Goal: Navigation & Orientation: Find specific page/section

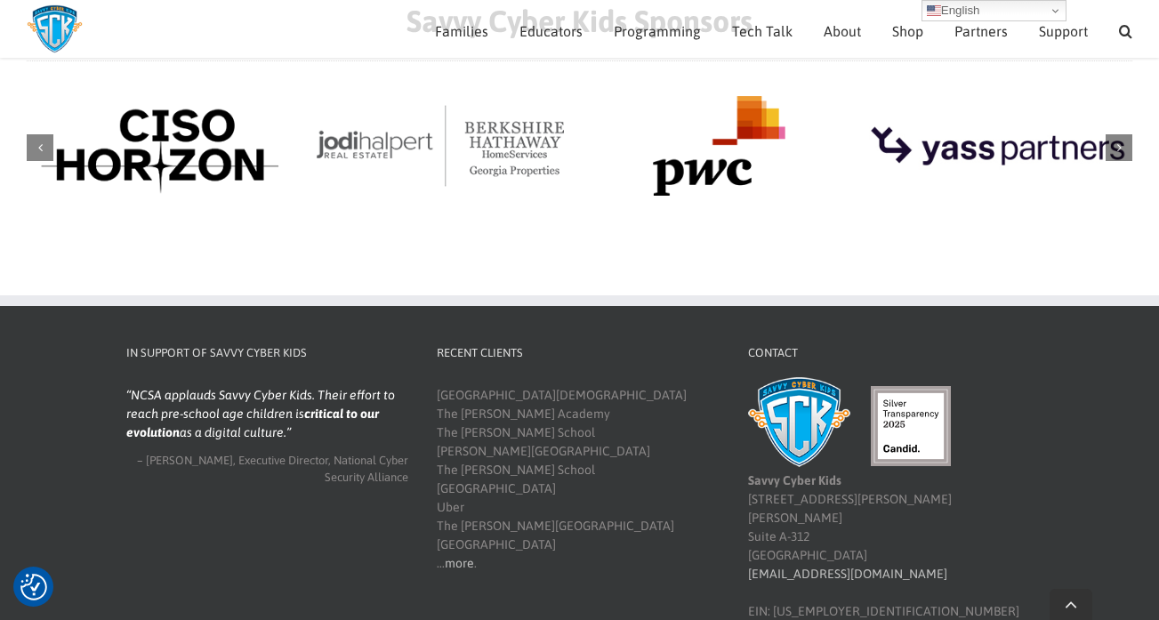
scroll to position [2074, 0]
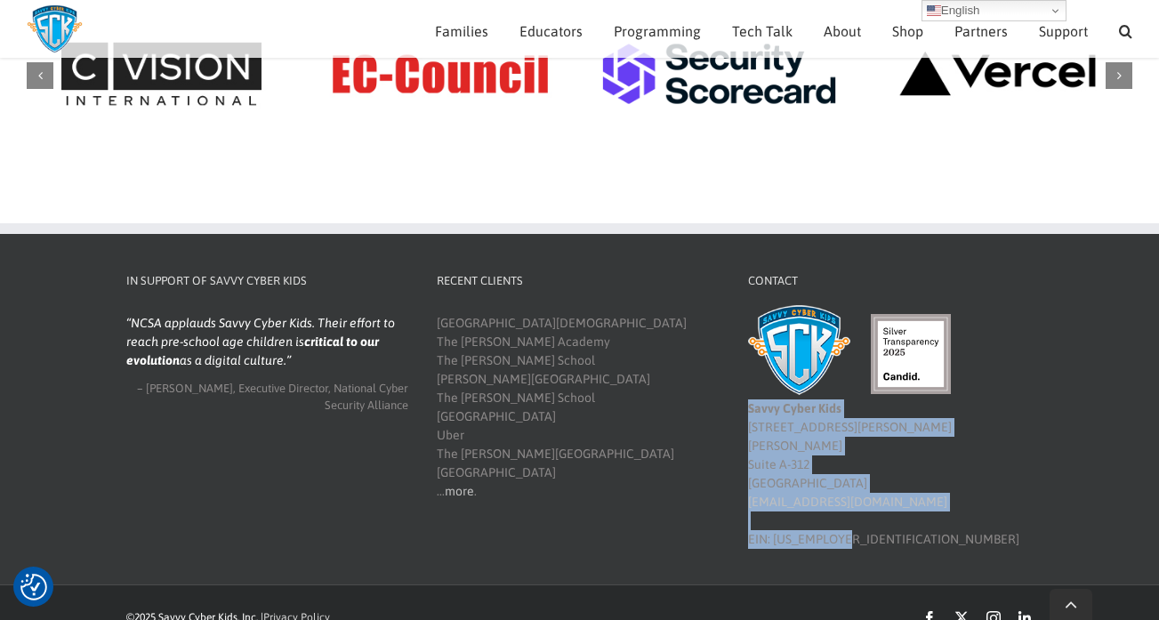
drag, startPoint x: 842, startPoint y: 515, endPoint x: 745, endPoint y: 404, distance: 147.6
click at [745, 404] on div "Contact Savvy Cyber Kids 4780 Ashford Dunwoody Rd Suite A-312 Atlanta, GA 30338…" at bounding box center [889, 410] width 311 height 277
copy div "Savvy Cyber Kids 4780 Ashford Dunwoody Rd Suite A-312 Atlanta, GA 30338 info@sa…"
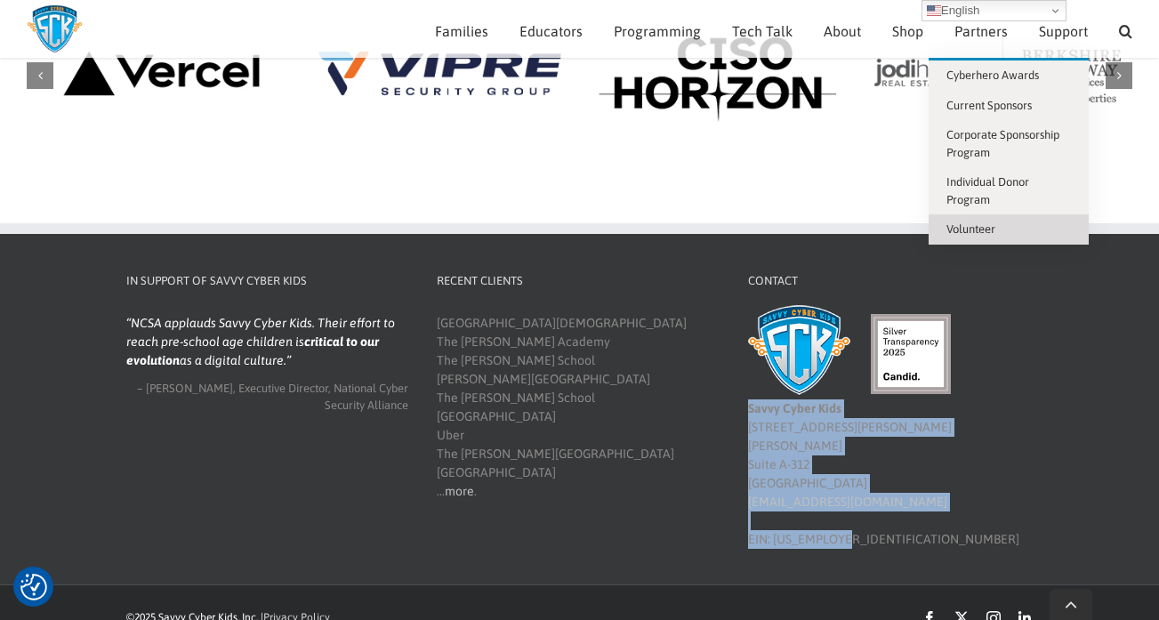
click at [977, 224] on span "Volunteer" at bounding box center [971, 228] width 49 height 13
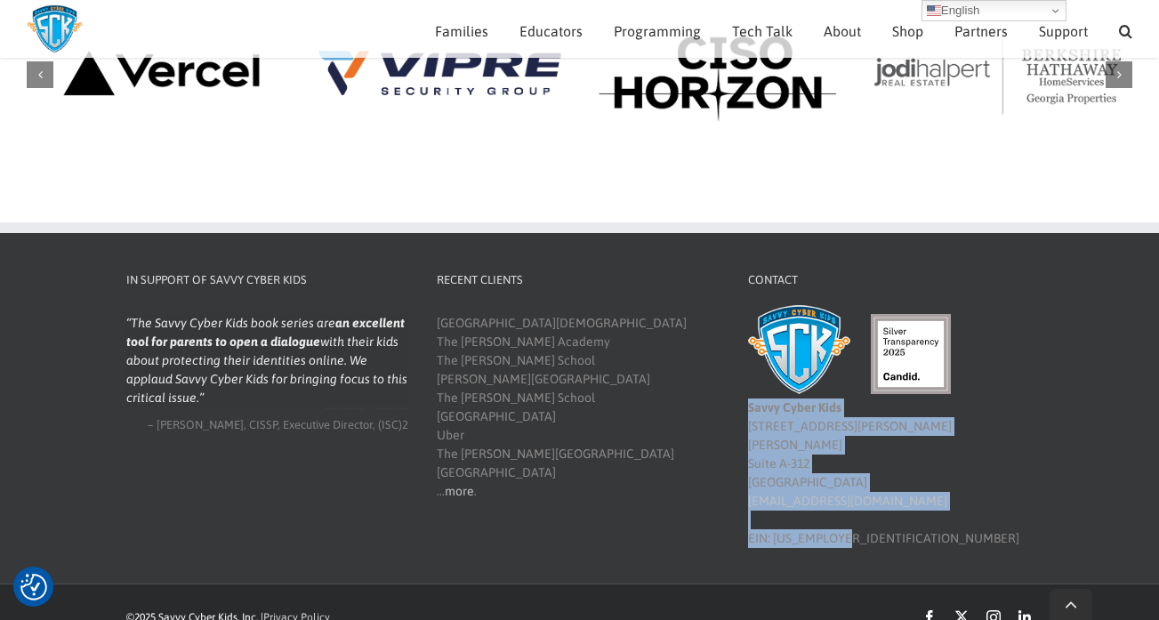
scroll to position [2096, 0]
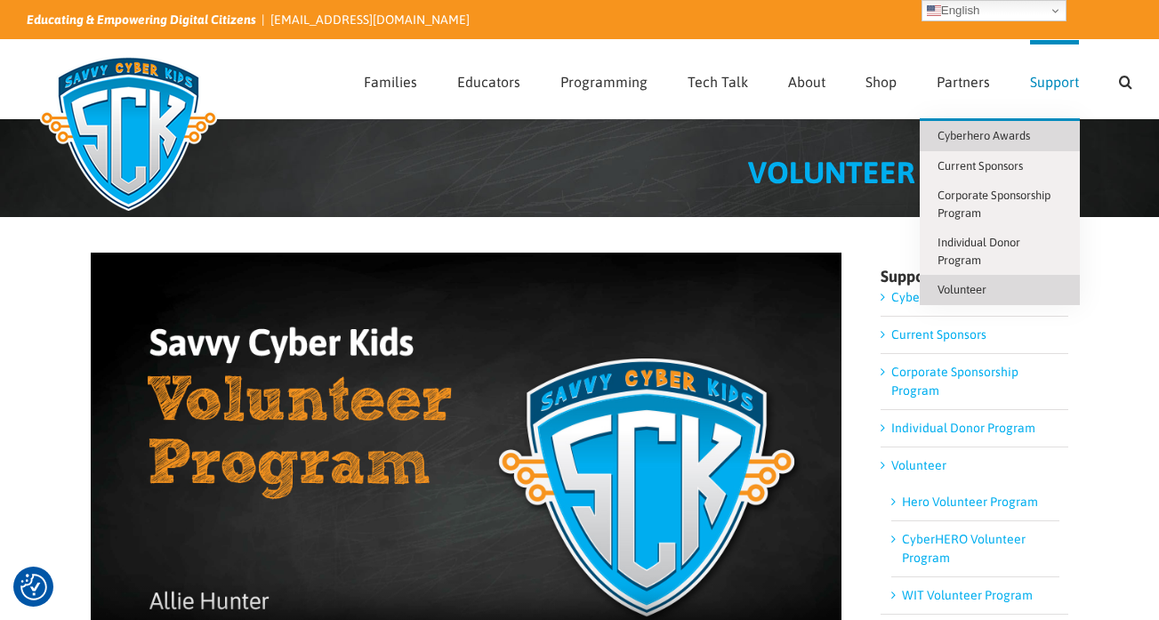
click at [1015, 136] on span "Cyberhero Awards" at bounding box center [984, 135] width 93 height 13
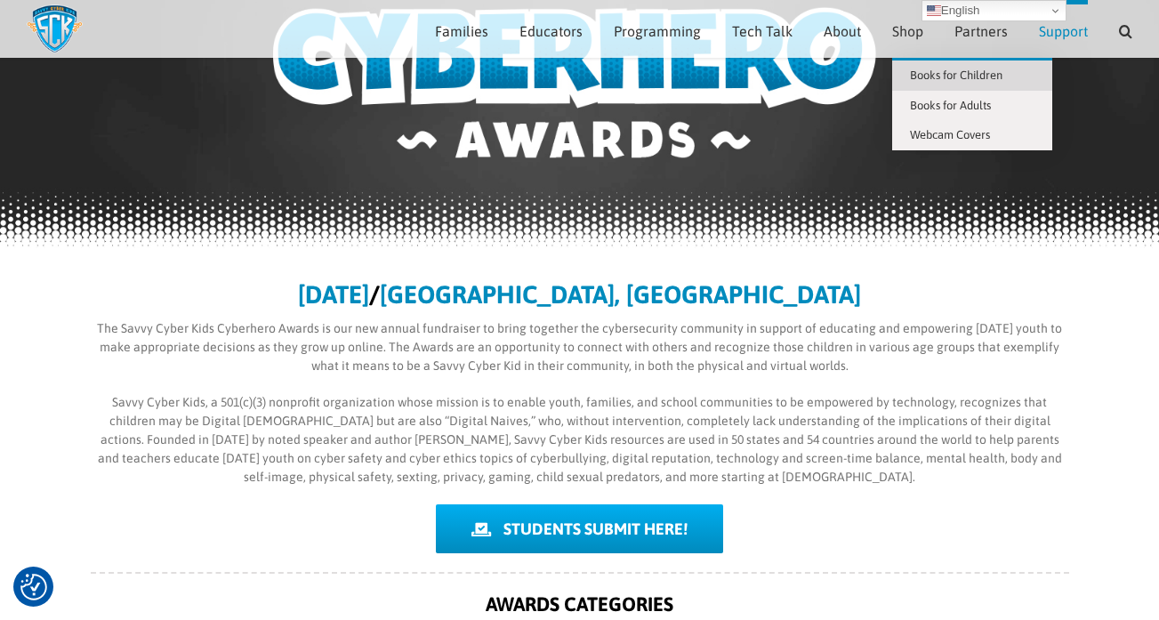
scroll to position [67, 0]
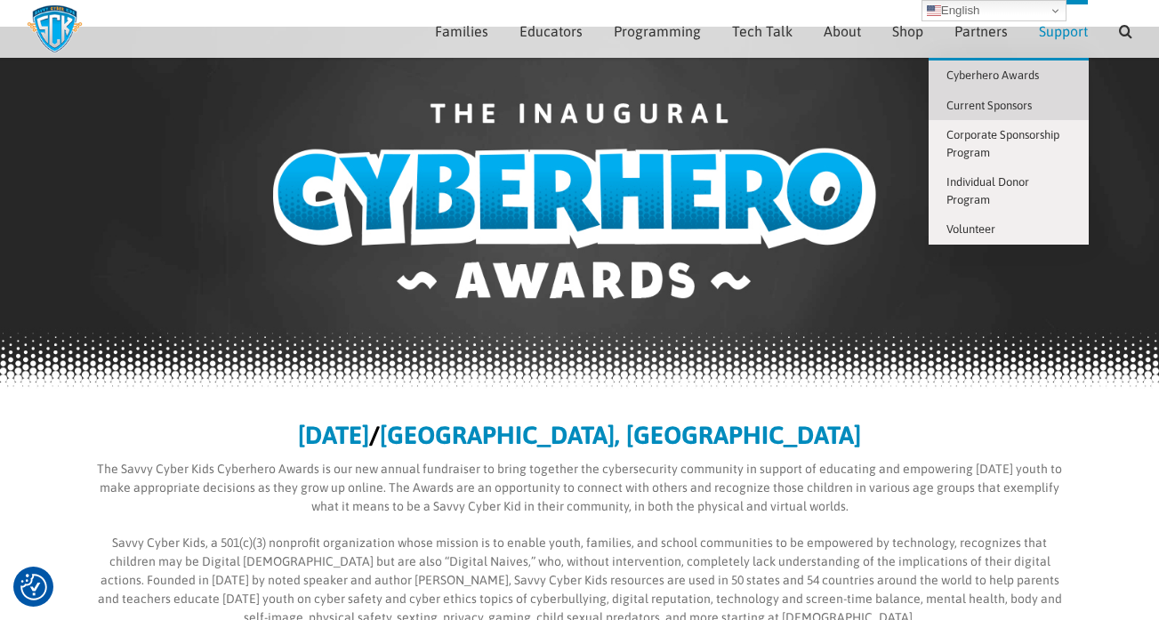
click at [1020, 113] on link "Current Sponsors" at bounding box center [1009, 106] width 160 height 30
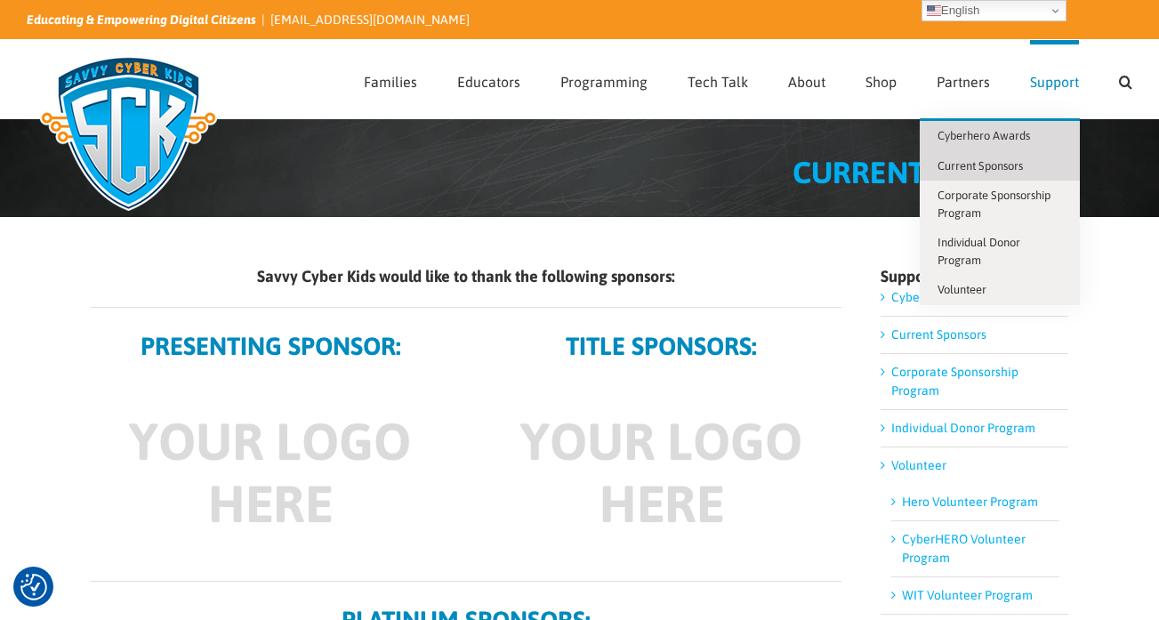
click at [1014, 129] on span "Cyberhero Awards" at bounding box center [984, 135] width 93 height 13
